Goal: Task Accomplishment & Management: Manage account settings

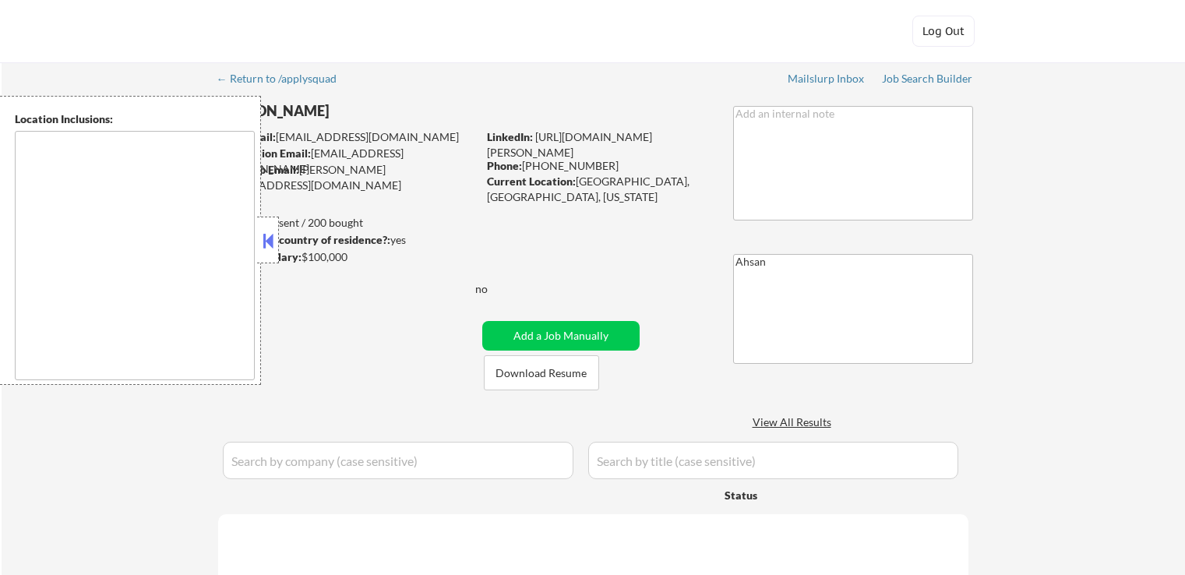
select select ""pending""
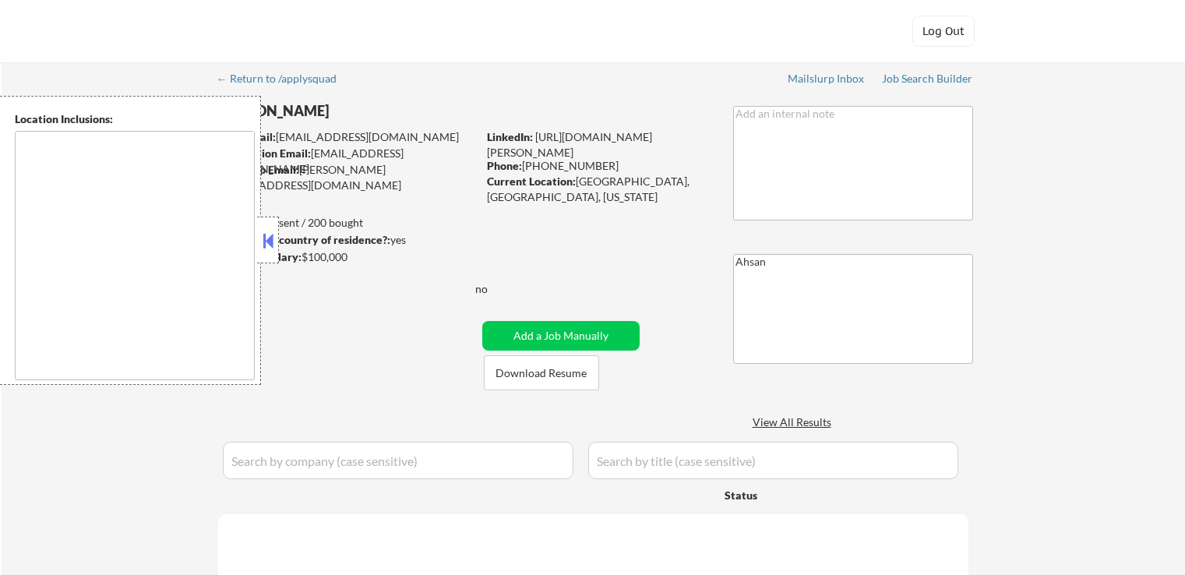
select select ""pending""
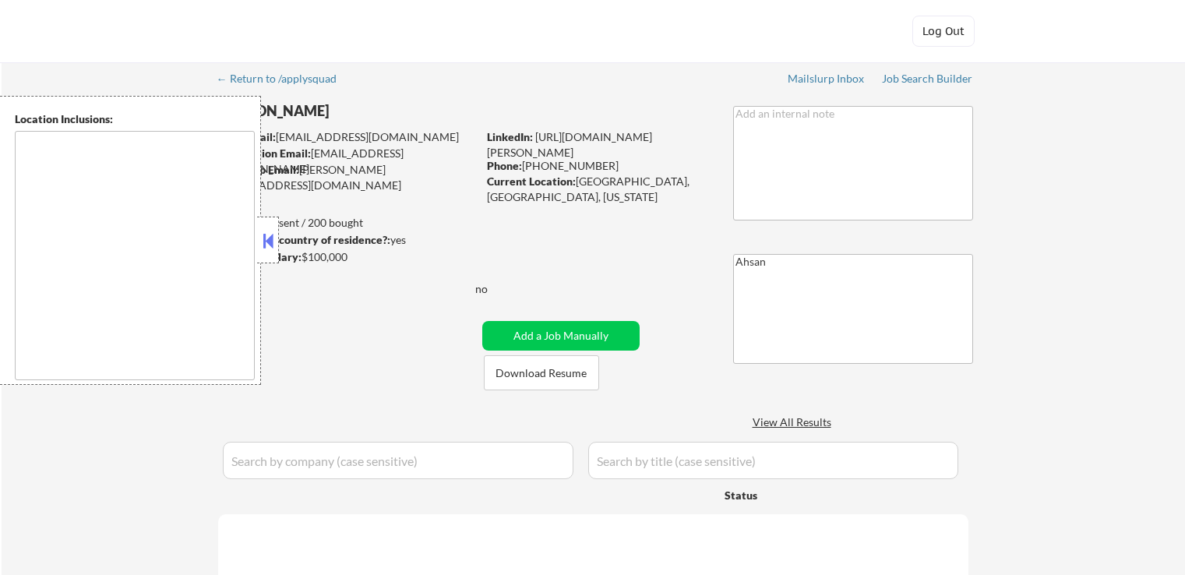
select select ""pending""
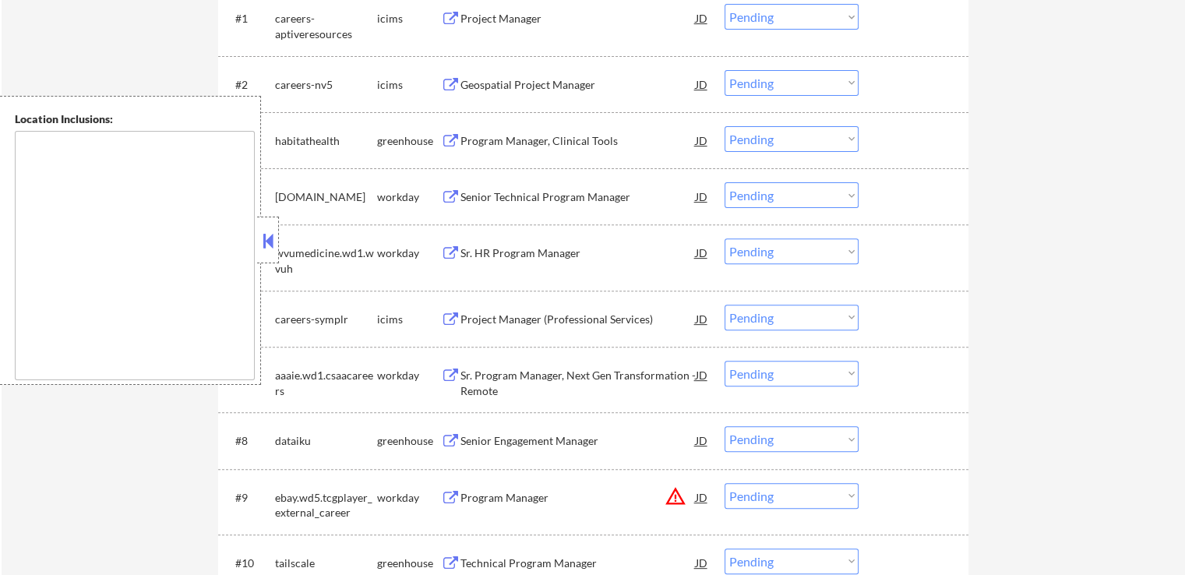
scroll to position [701, 0]
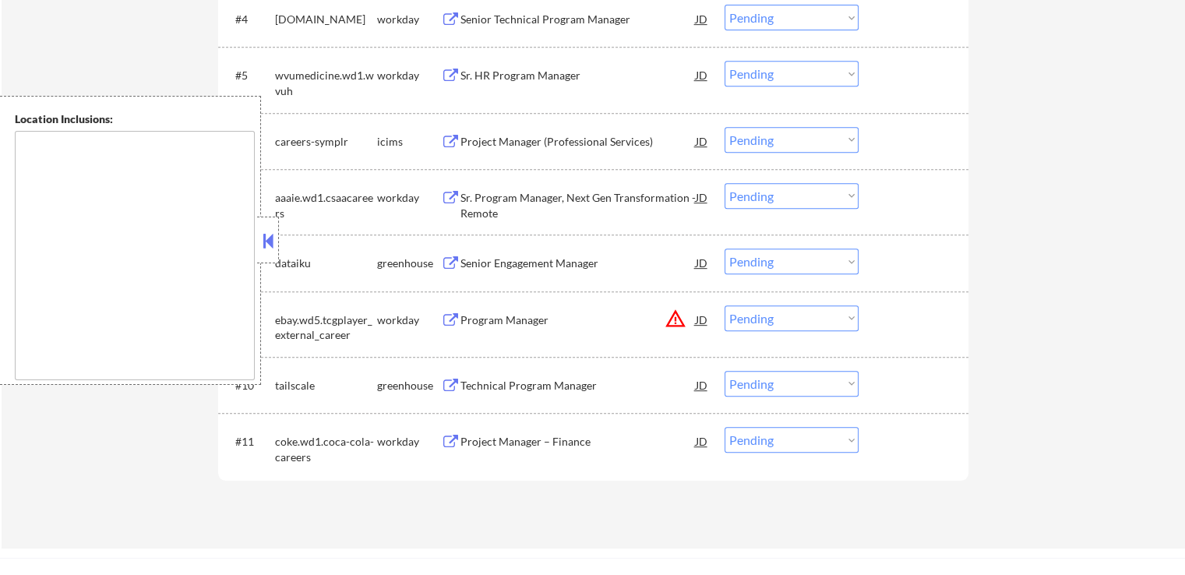
click at [259, 232] on div at bounding box center [268, 240] width 22 height 47
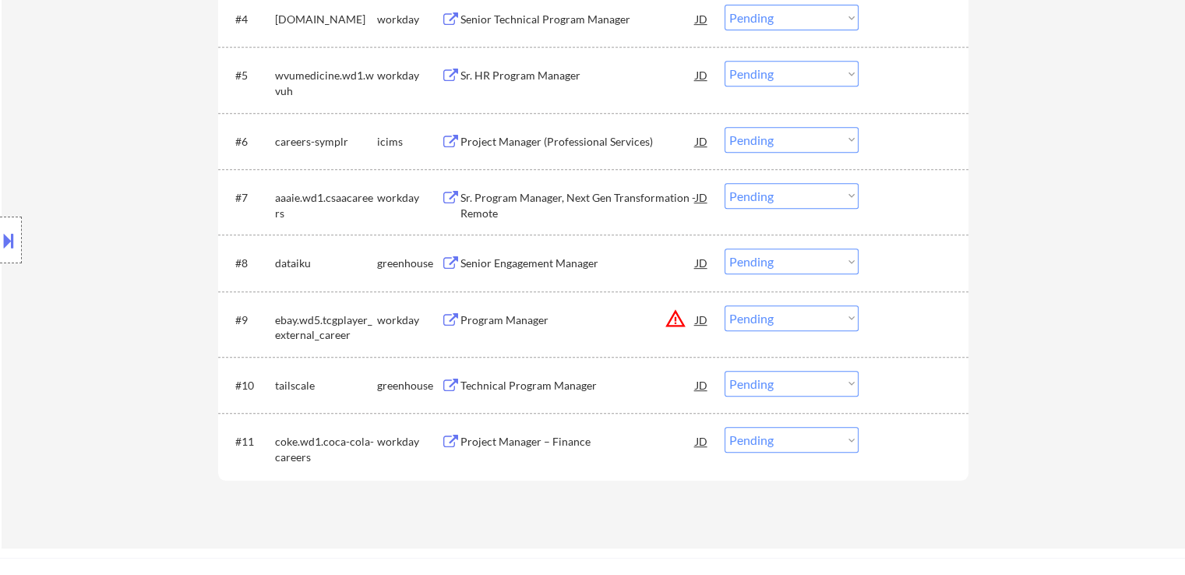
click at [509, 259] on div "Senior Engagement Manager" at bounding box center [577, 263] width 235 height 16
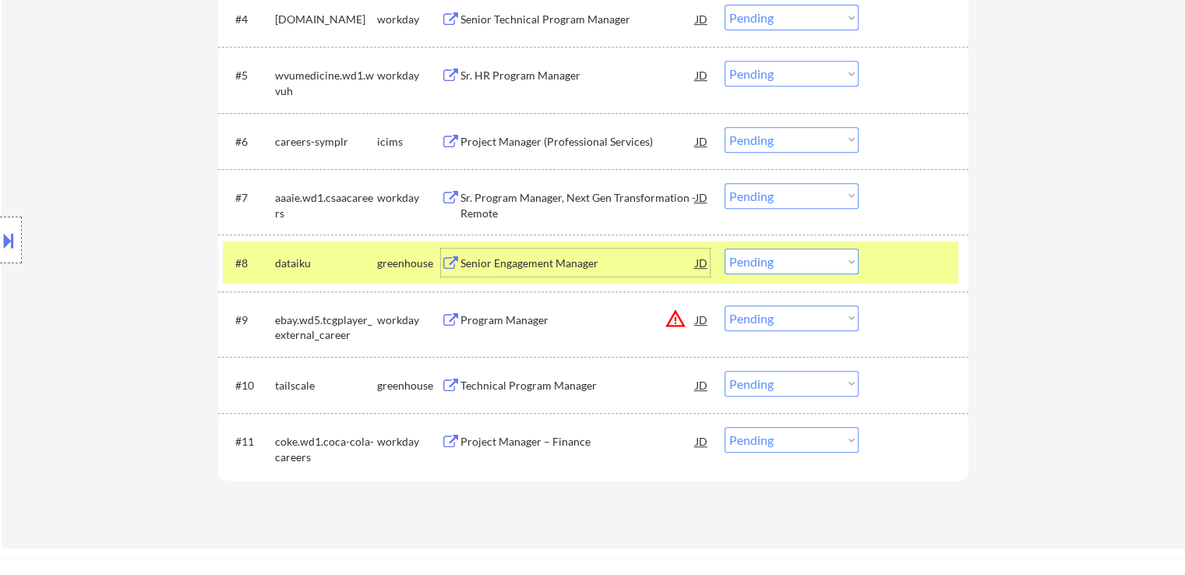
click at [459, 255] on div "Senior Engagement Manager JD" at bounding box center [575, 262] width 269 height 28
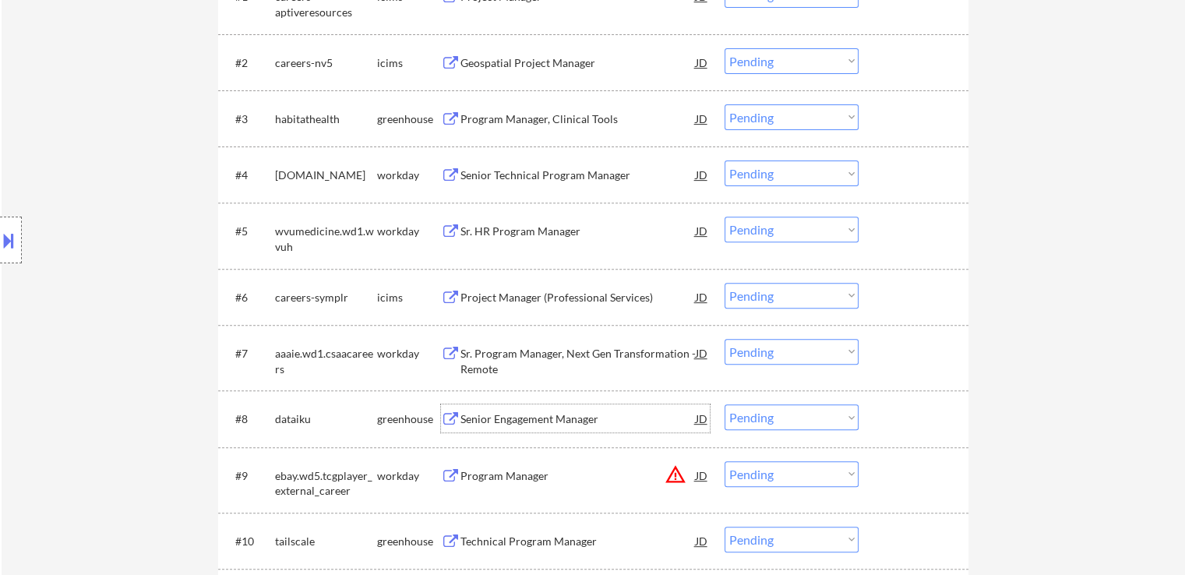
scroll to position [467, 0]
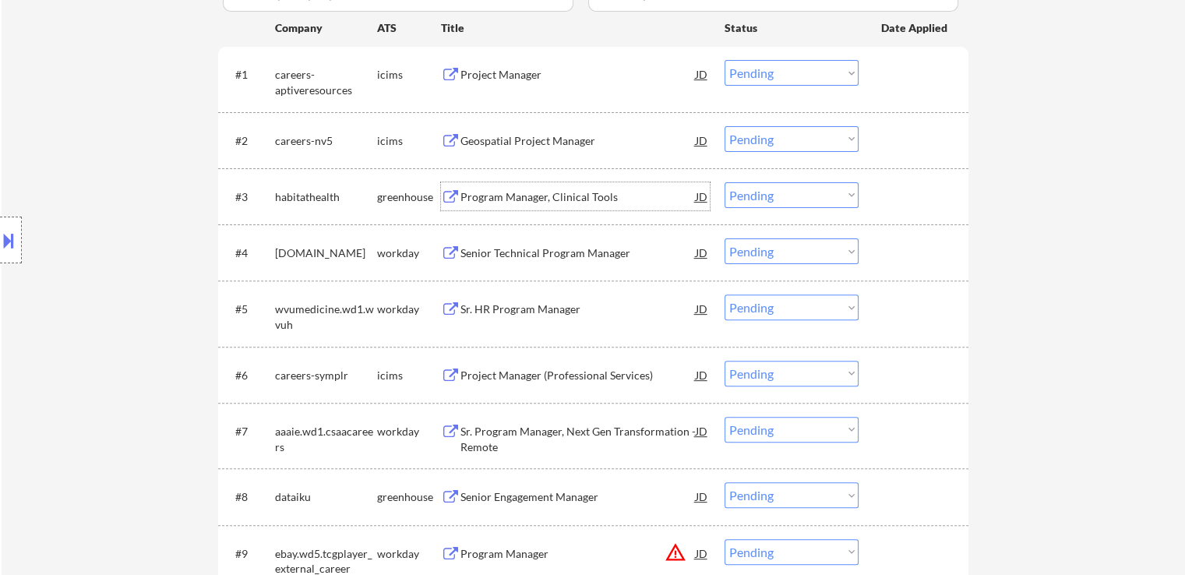
click at [476, 195] on div "Program Manager, Clinical Tools" at bounding box center [577, 197] width 235 height 16
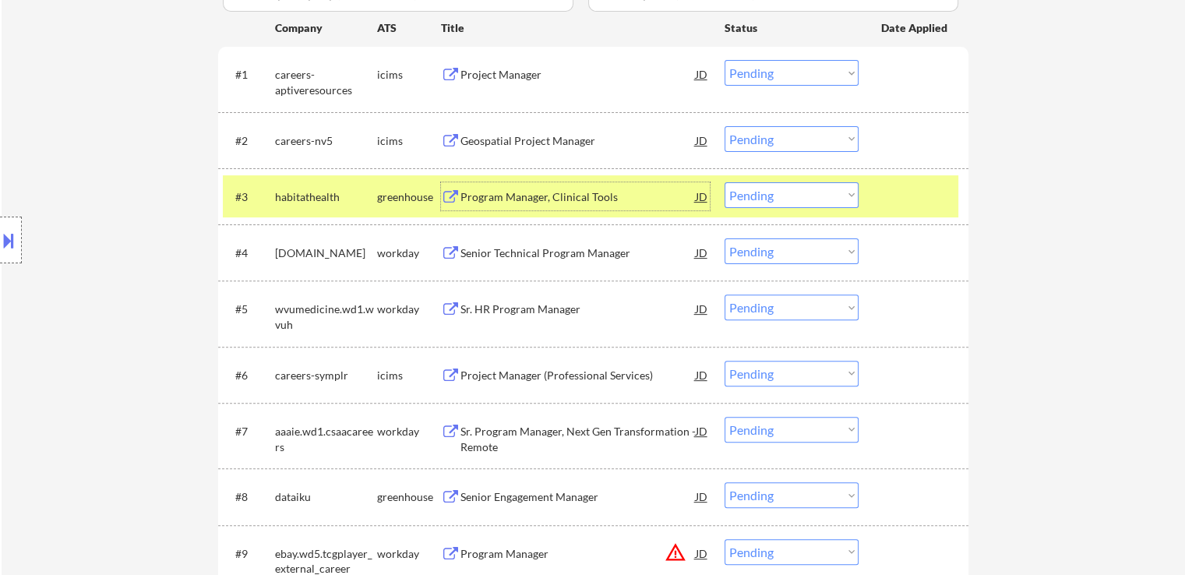
click at [769, 196] on select "Choose an option... Pending Applied Excluded (Questions) Excluded (Expired) Exc…" at bounding box center [791, 195] width 134 height 26
click at [724, 182] on select "Choose an option... Pending Applied Excluded (Questions) Excluded (Expired) Exc…" at bounding box center [791, 195] width 134 height 26
select select ""pending""
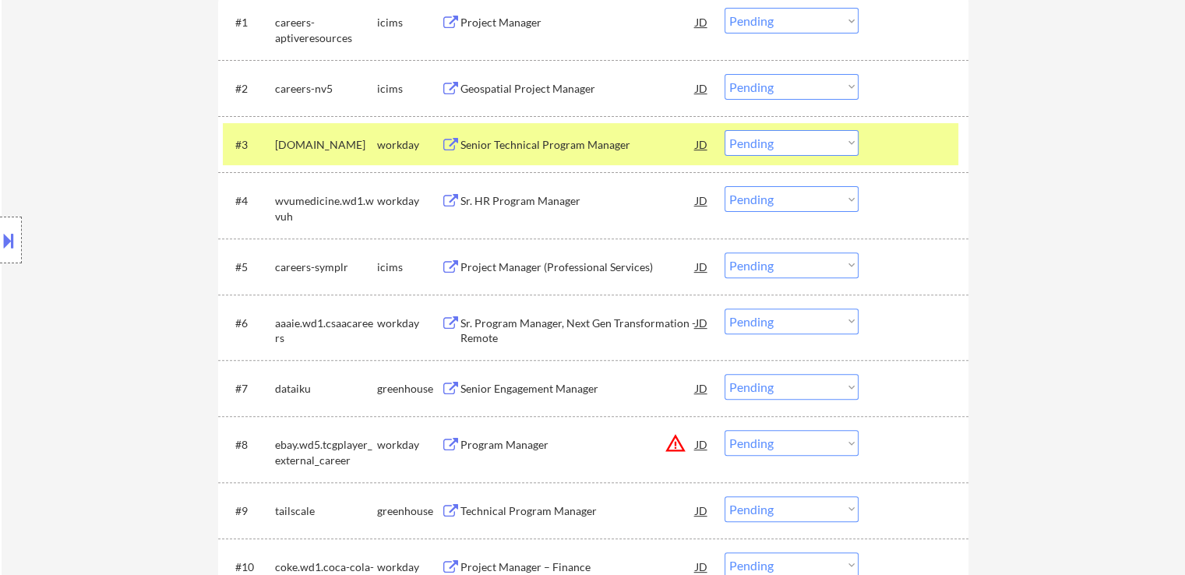
scroll to position [623, 0]
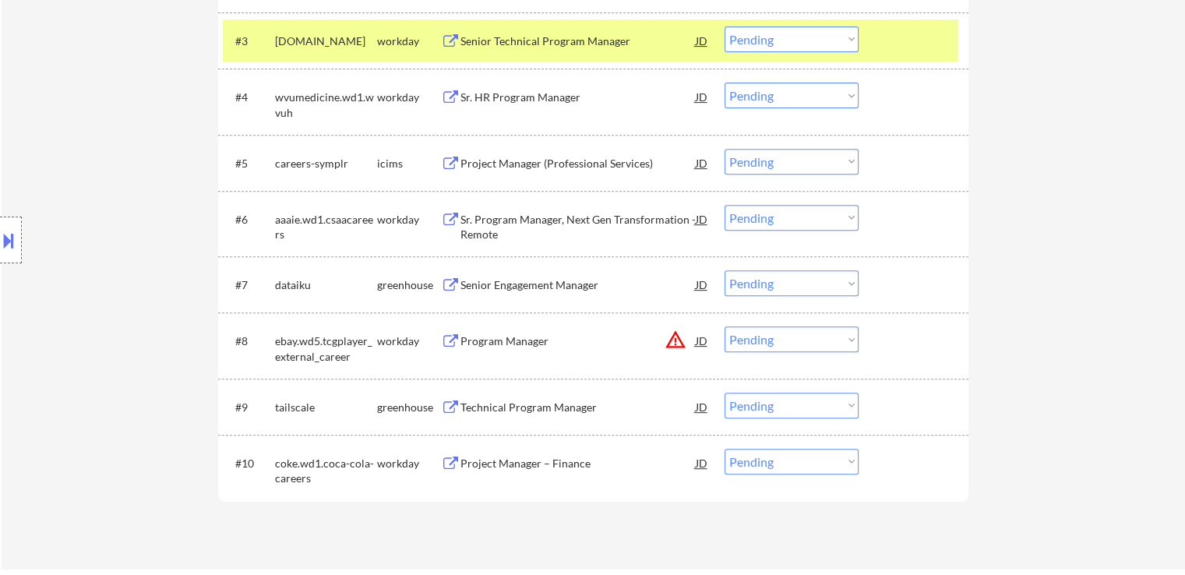
drag, startPoint x: 766, startPoint y: 280, endPoint x: 770, endPoint y: 294, distance: 14.8
click at [766, 282] on select "Choose an option... Pending Applied Excluded (Questions) Excluded (Expired) Exc…" at bounding box center [791, 283] width 134 height 26
click at [724, 270] on select "Choose an option... Pending Applied Excluded (Questions) Excluded (Expired) Exc…" at bounding box center [791, 283] width 134 height 26
select select ""pending""
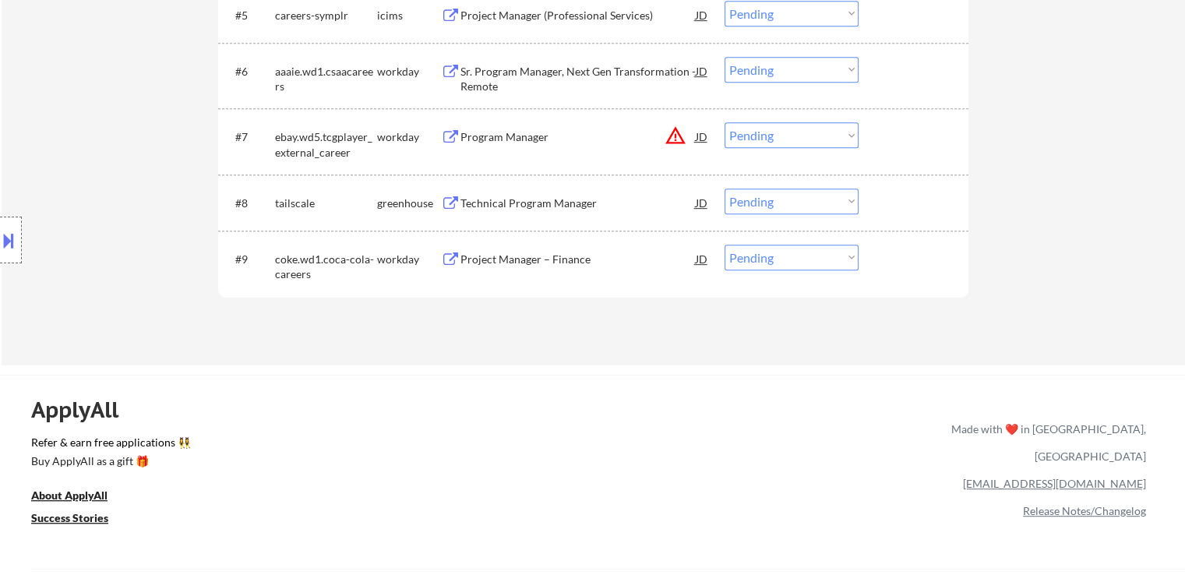
scroll to position [779, 0]
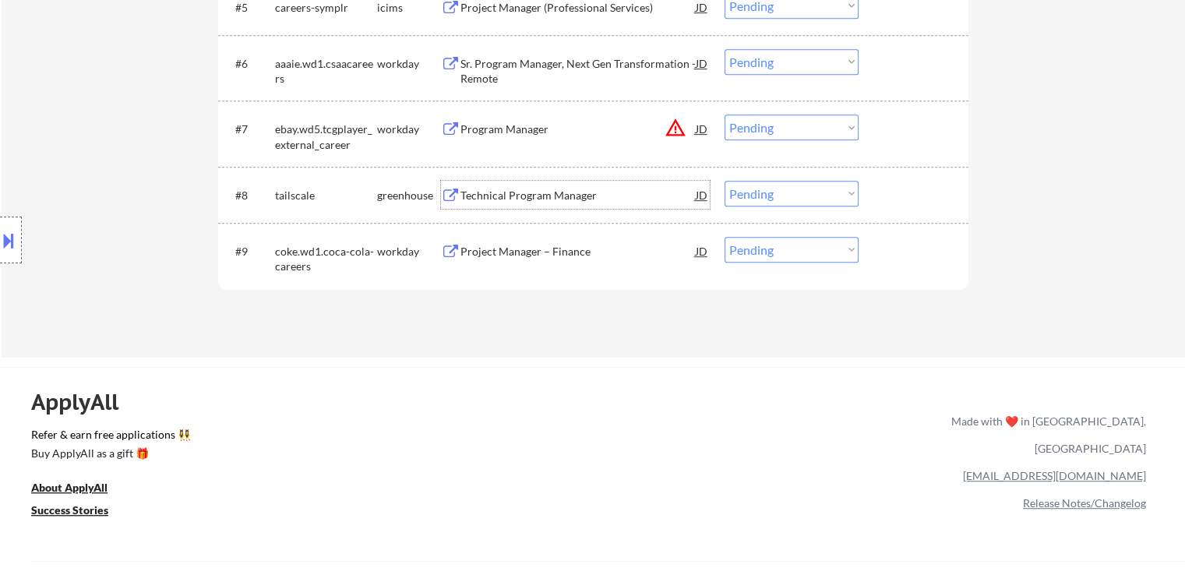
click at [455, 184] on div "Technical Program Manager JD warning_amber" at bounding box center [575, 195] width 269 height 28
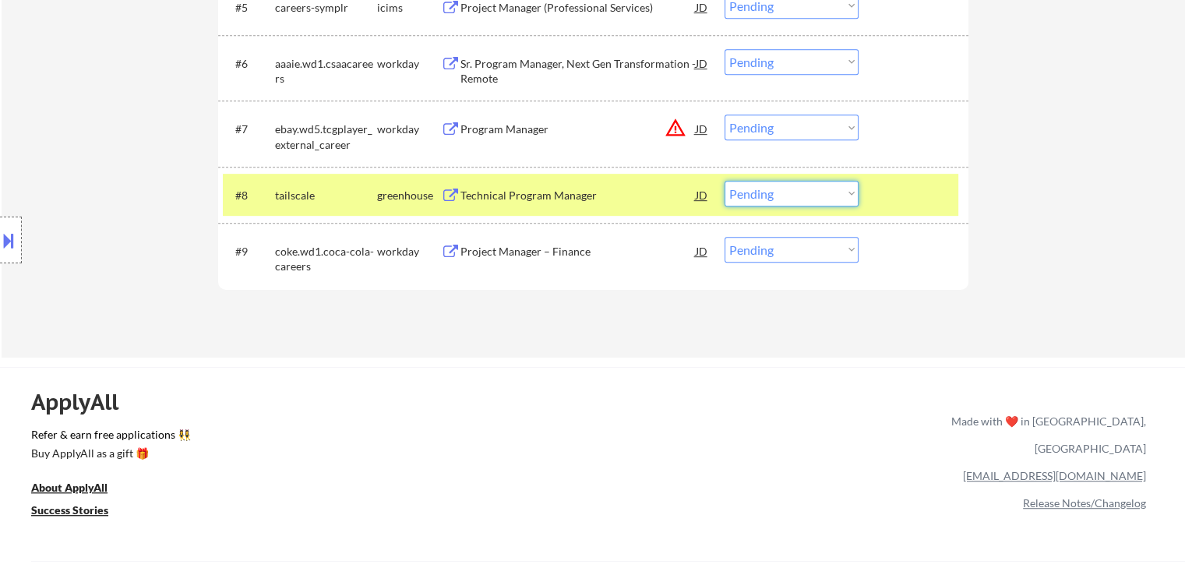
click at [768, 200] on select "Choose an option... Pending Applied Excluded (Questions) Excluded (Expired) Exc…" at bounding box center [791, 194] width 134 height 26
click at [724, 181] on select "Choose an option... Pending Applied Excluded (Questions) Excluded (Expired) Exc…" at bounding box center [791, 194] width 134 height 26
select select ""pending""
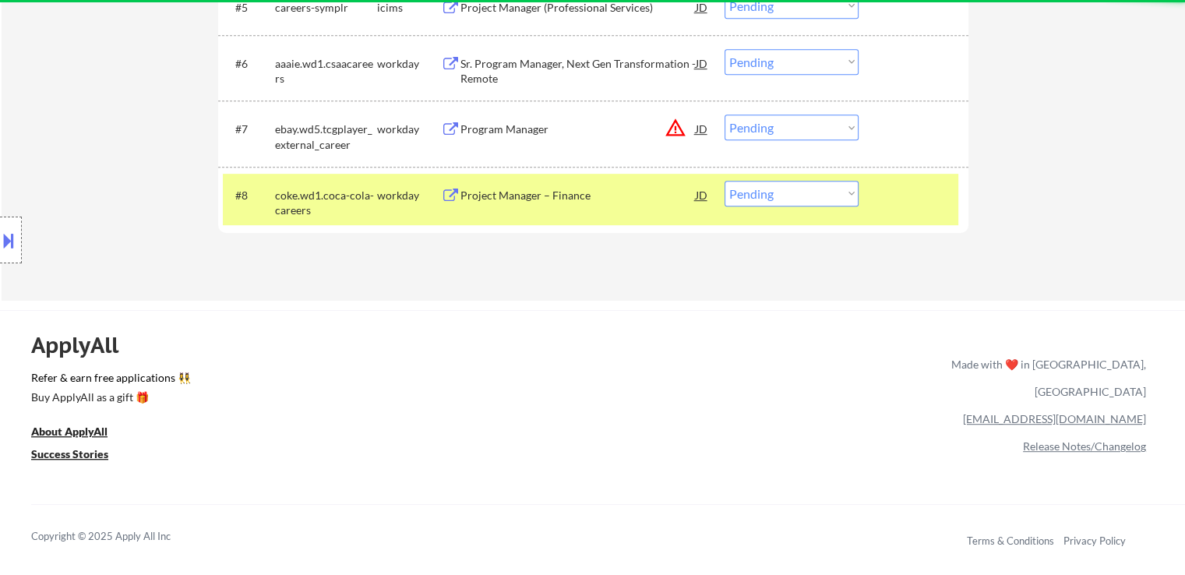
click at [501, 197] on div "Project Manager – Finance" at bounding box center [577, 196] width 235 height 16
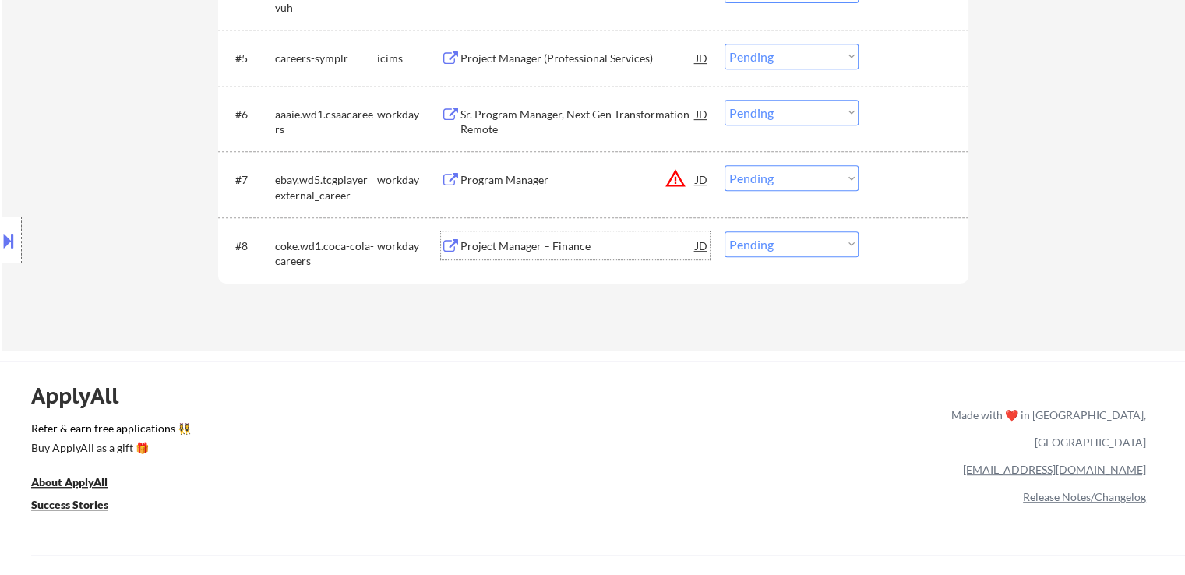
scroll to position [701, 0]
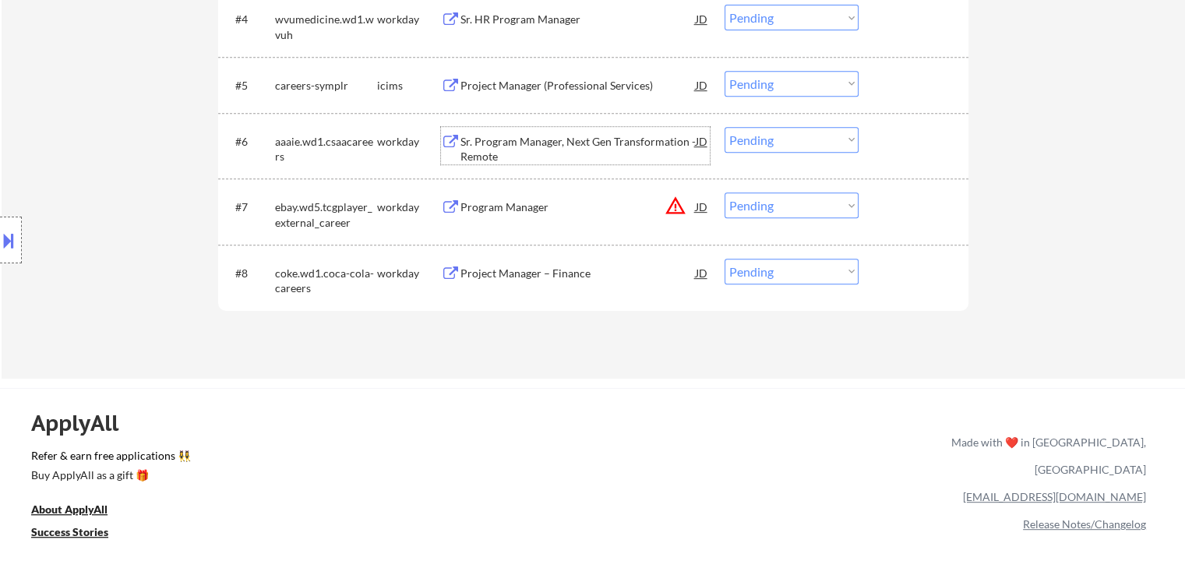
click at [488, 145] on div "Sr. Program Manager, Next Gen Transformation - Remote" at bounding box center [577, 149] width 235 height 30
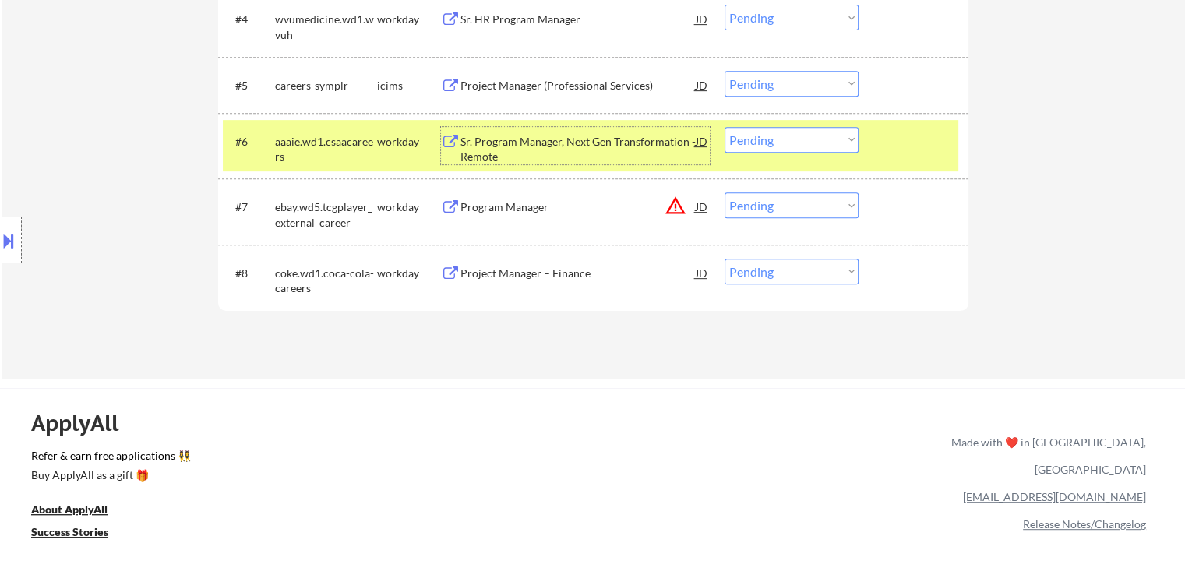
click at [750, 139] on select "Choose an option... Pending Applied Excluded (Questions) Excluded (Expired) Exc…" at bounding box center [791, 140] width 134 height 26
click at [724, 127] on select "Choose an option... Pending Applied Excluded (Questions) Excluded (Expired) Exc…" at bounding box center [791, 140] width 134 height 26
select select ""pending""
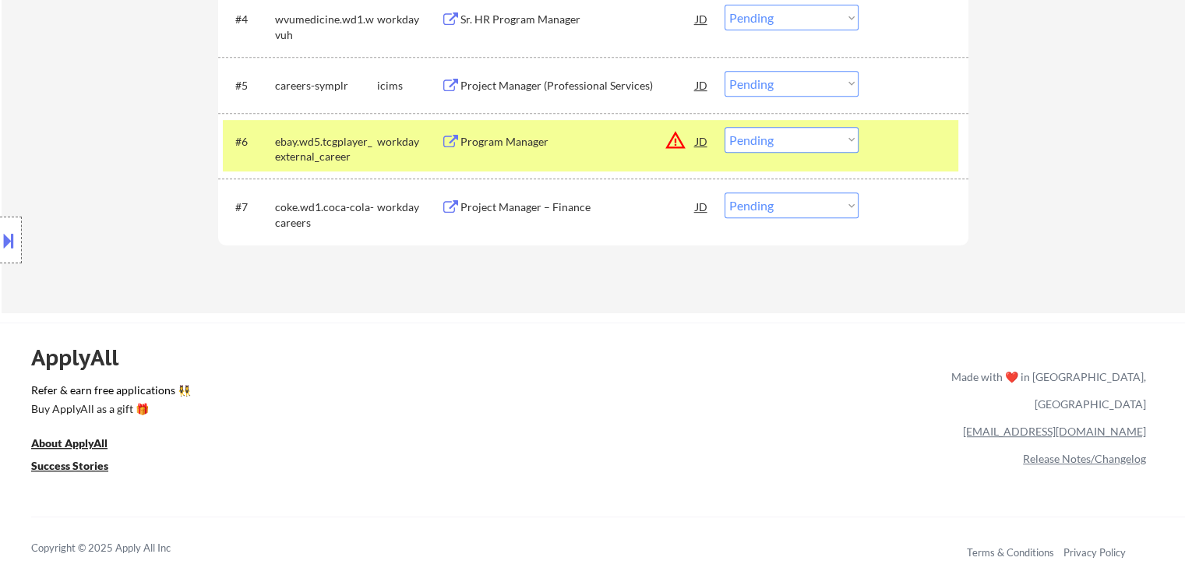
click at [801, 208] on select "Choose an option... Pending Applied Excluded (Questions) Excluded (Expired) Exc…" at bounding box center [791, 205] width 134 height 26
select select ""applied""
click at [724, 192] on select "Choose an option... Pending Applied Excluded (Questions) Excluded (Expired) Exc…" at bounding box center [791, 205] width 134 height 26
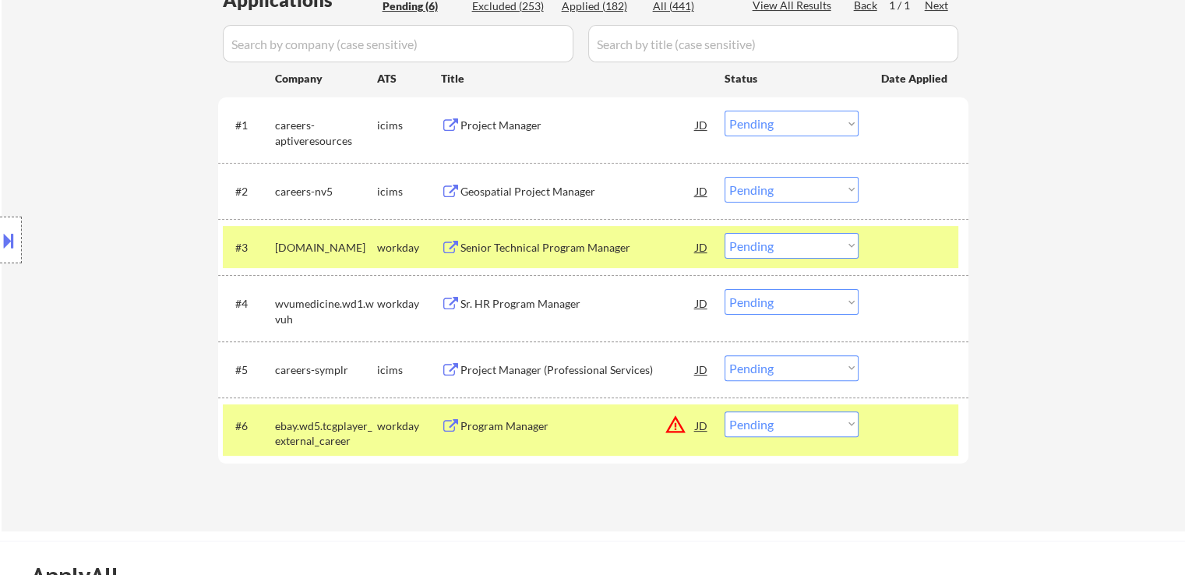
scroll to position [389, 0]
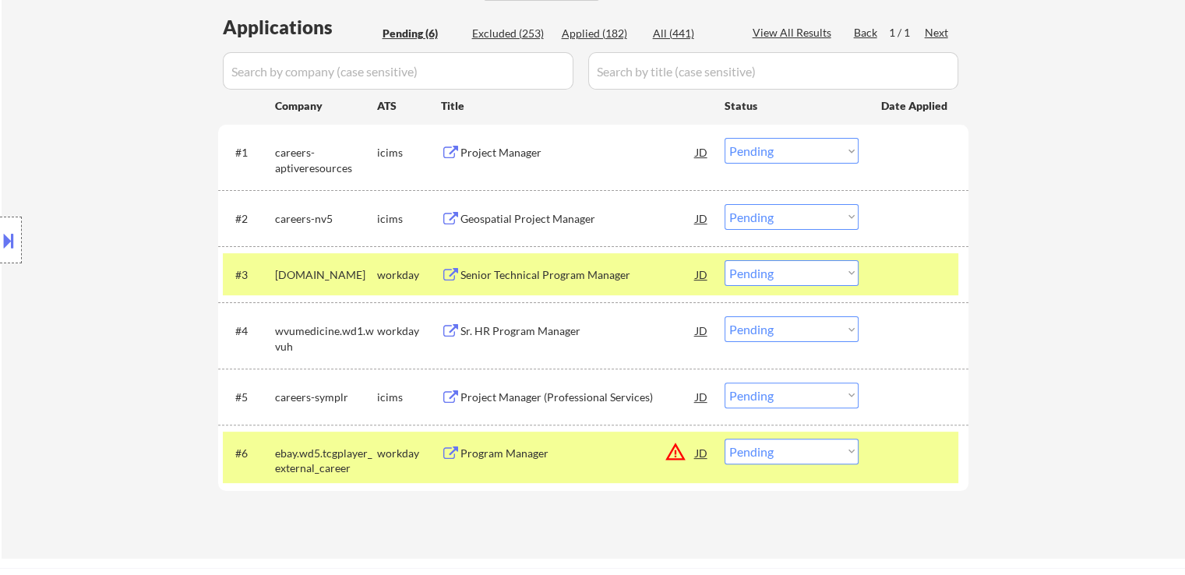
click at [623, 263] on div "Senior Technical Program Manager" at bounding box center [577, 274] width 235 height 28
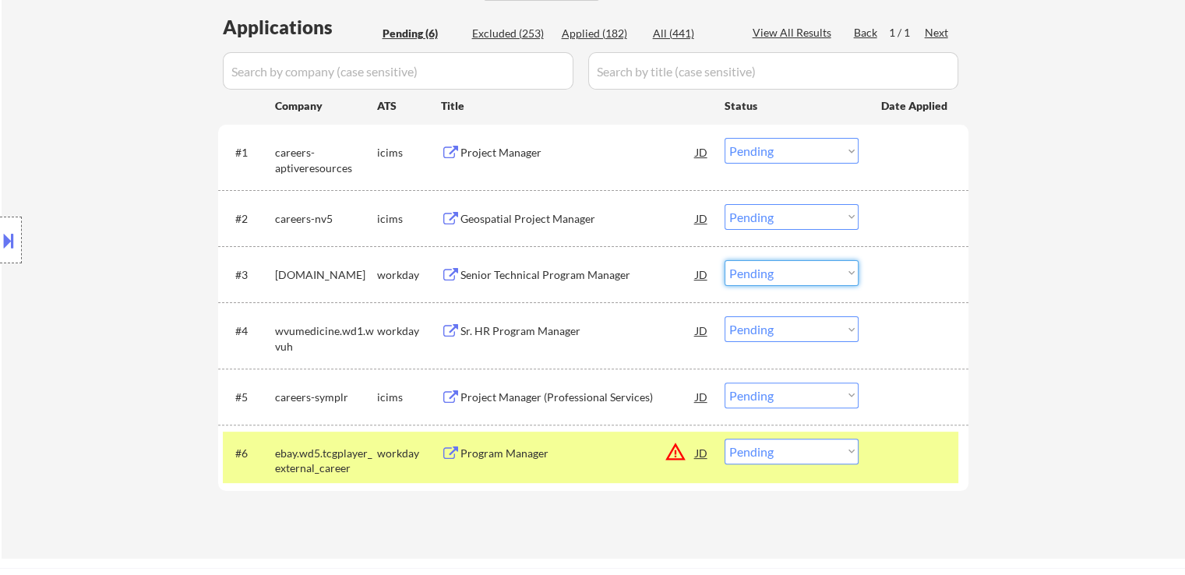
drag, startPoint x: 787, startPoint y: 272, endPoint x: 788, endPoint y: 284, distance: 12.6
click at [788, 276] on select "Choose an option... Pending Applied Excluded (Questions) Excluded (Expired) Exc…" at bounding box center [791, 273] width 134 height 26
click at [724, 260] on select "Choose an option... Pending Applied Excluded (Questions) Excluded (Expired) Exc…" at bounding box center [791, 273] width 134 height 26
select select ""pending""
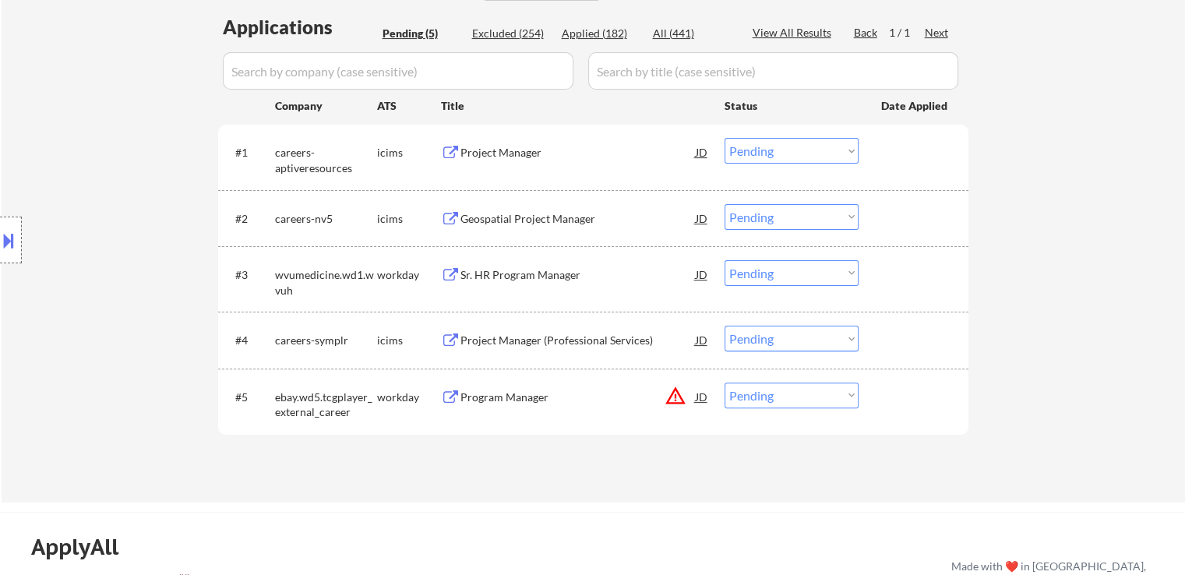
click at [788, 402] on select "Choose an option... Pending Applied Excluded (Questions) Excluded (Expired) Exc…" at bounding box center [791, 395] width 134 height 26
select select ""excluded__location_""
click at [724, 382] on select "Choose an option... Pending Applied Excluded (Questions) Excluded (Expired) Exc…" at bounding box center [791, 395] width 134 height 26
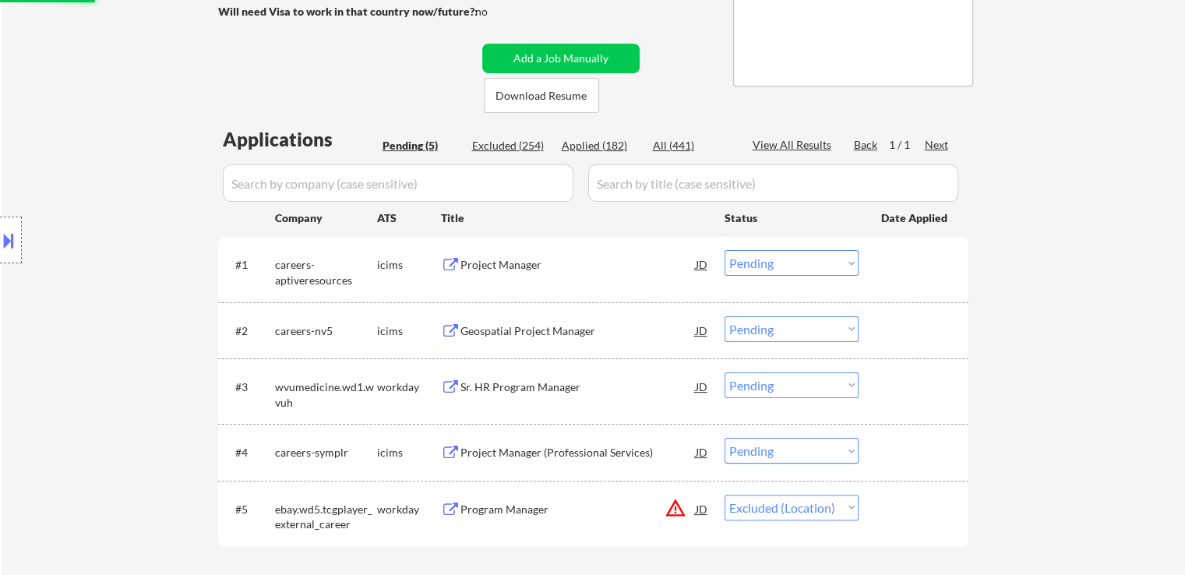
scroll to position [156, 0]
